Goal: Communication & Community: Answer question/provide support

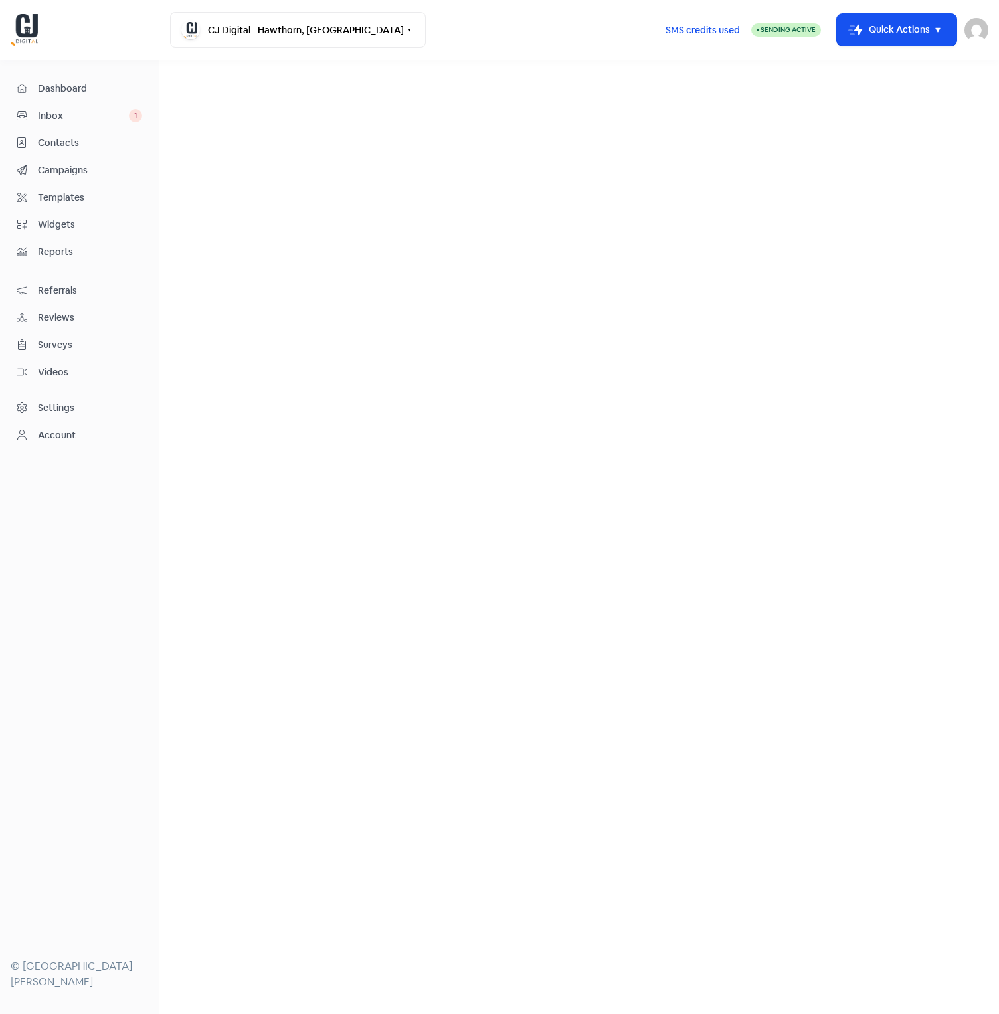
click at [114, 114] on span "Inbox" at bounding box center [83, 116] width 91 height 14
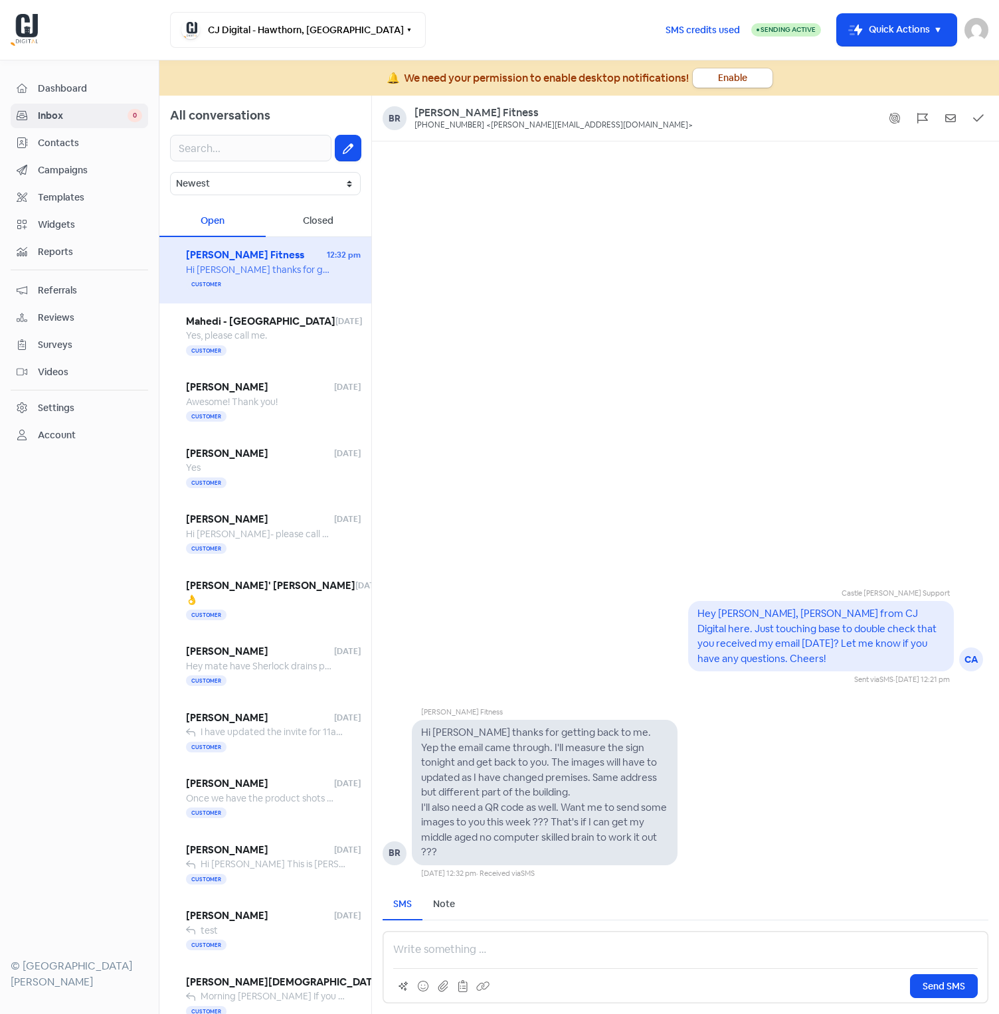
click at [595, 951] on p at bounding box center [685, 950] width 585 height 16
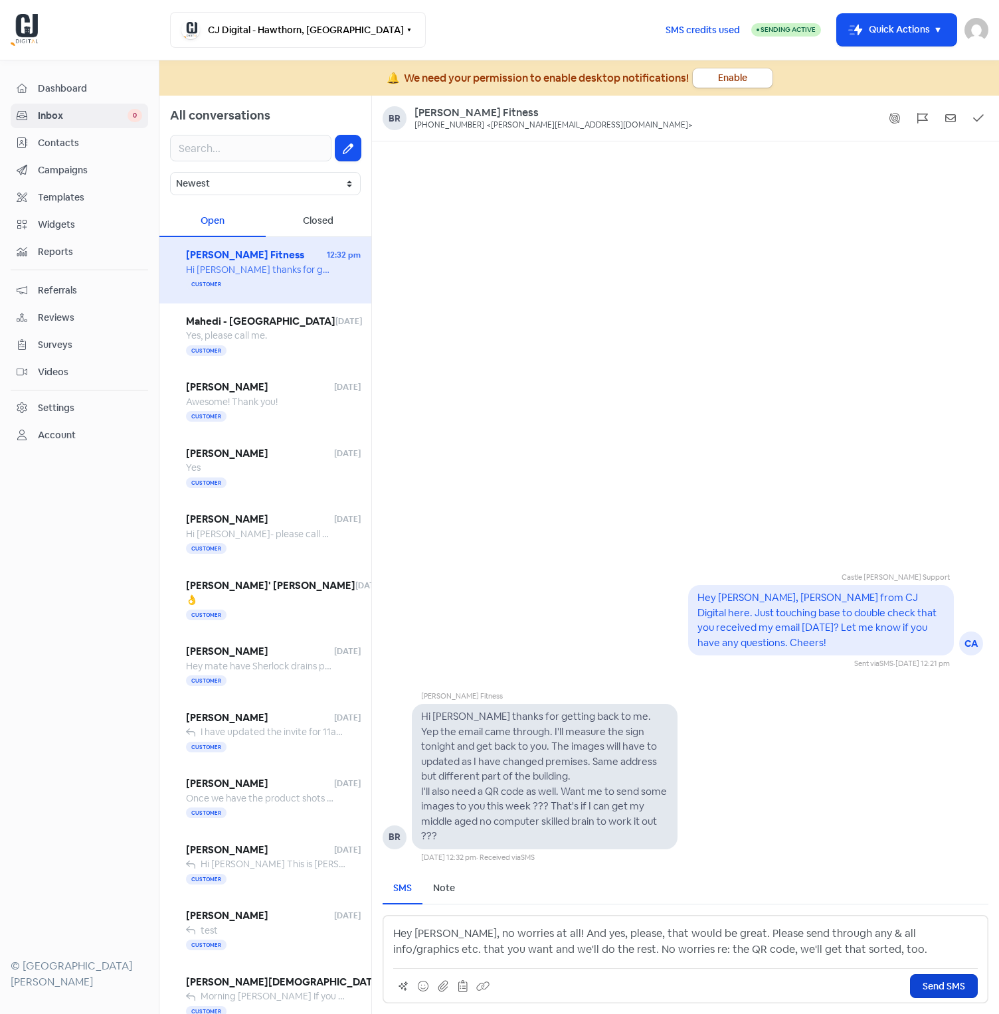
click at [917, 994] on button "Send SMS" at bounding box center [944, 986] width 68 height 24
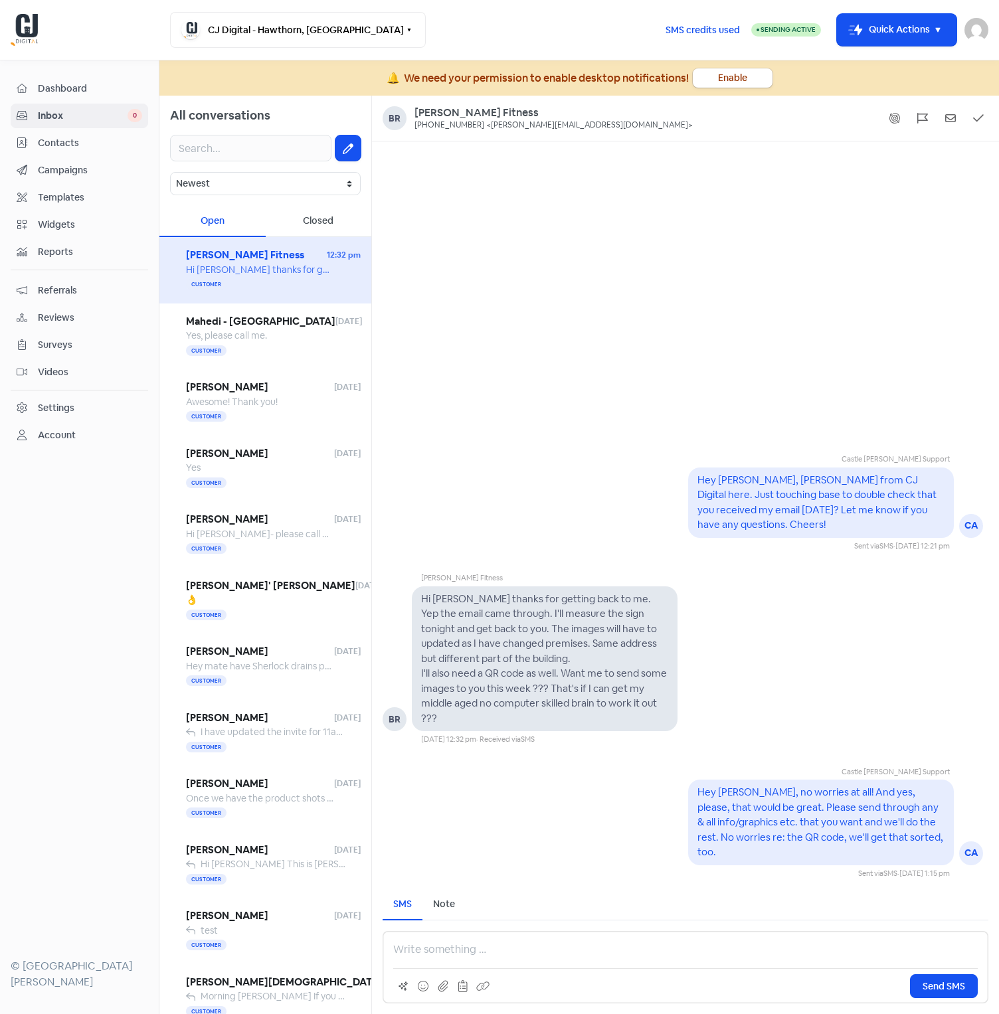
click at [904, 838] on pre "Hey [PERSON_NAME], no worries at all! And yes, please, that would be great. Ple…" at bounding box center [821, 822] width 248 height 72
drag, startPoint x: 601, startPoint y: 392, endPoint x: 589, endPoint y: 422, distance: 32.2
click at [601, 393] on div "Castle [PERSON_NAME] Support CA Hey [PERSON_NAME], [PERSON_NAME] from CJ Digita…" at bounding box center [685, 509] width 627 height 737
